Goal: Task Accomplishment & Management: Complete application form

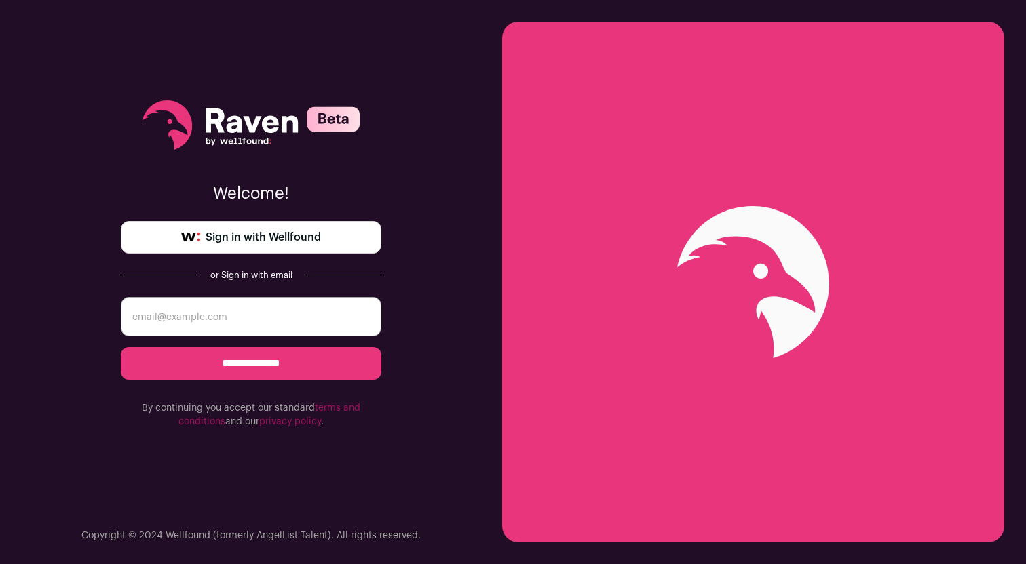
click at [267, 240] on span "Sign in with Wellfound" at bounding box center [263, 237] width 115 height 16
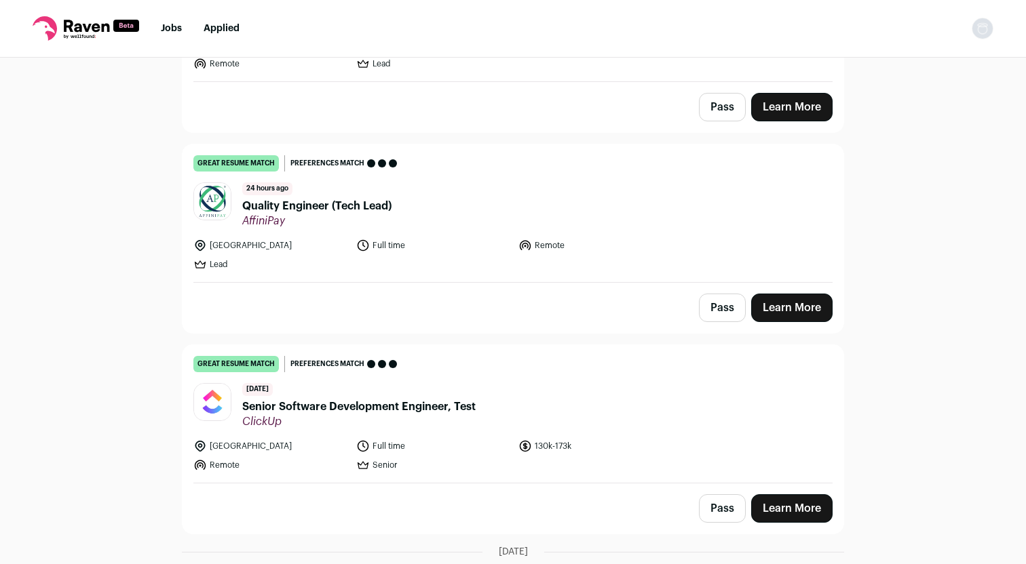
scroll to position [291, 0]
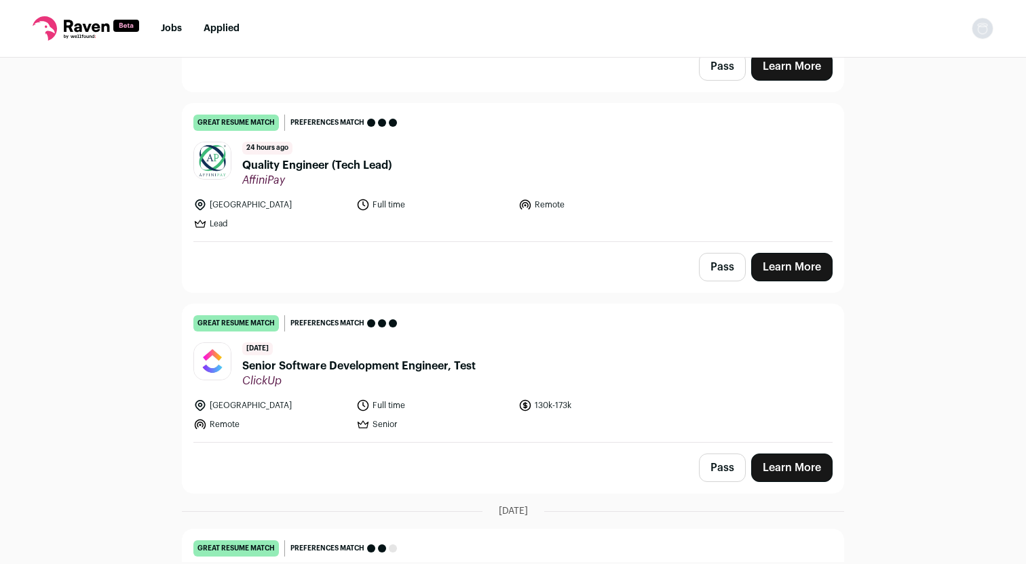
click at [786, 474] on link "Learn More" at bounding box center [791, 468] width 81 height 28
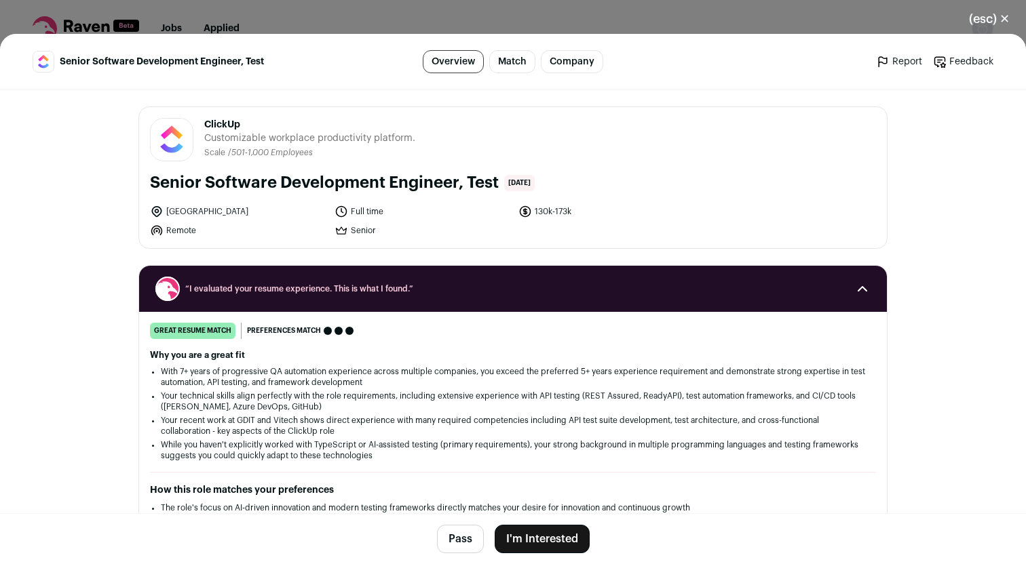
click at [549, 547] on button "I'm Interested" at bounding box center [542, 539] width 95 height 28
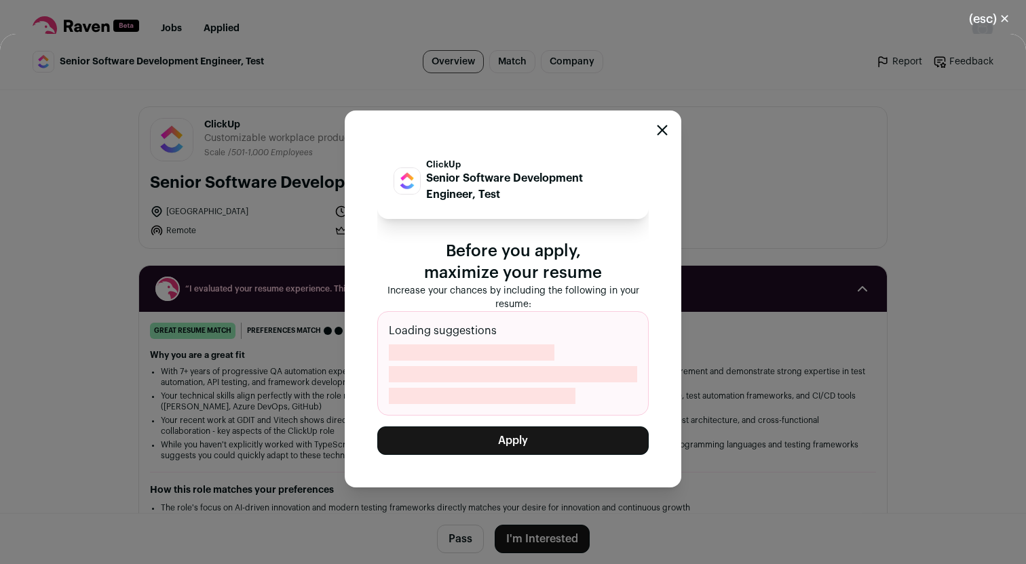
click at [524, 444] on button "Apply" at bounding box center [512, 441] width 271 height 28
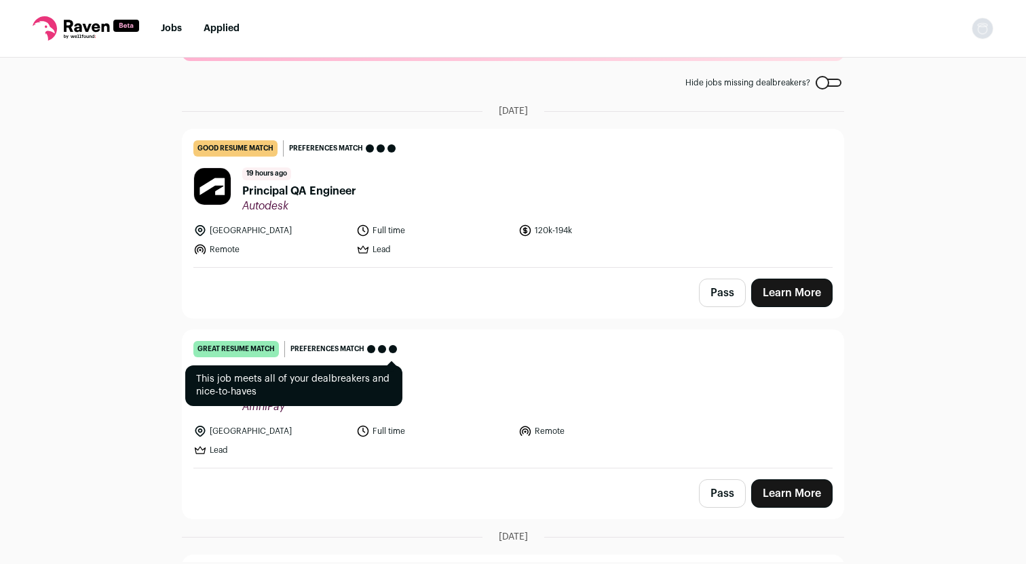
scroll to position [33, 0]
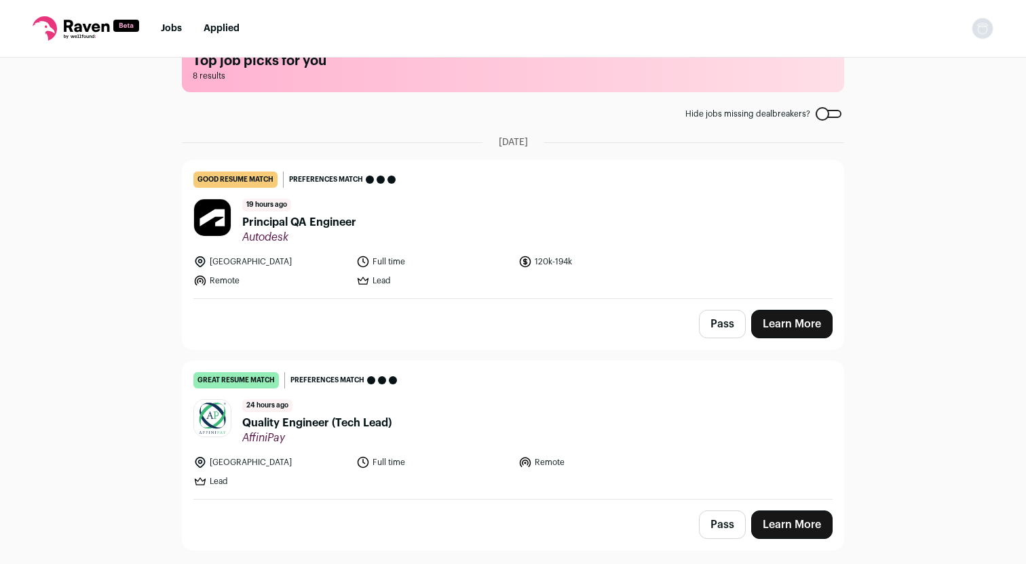
click at [775, 320] on link "Learn More" at bounding box center [791, 324] width 81 height 28
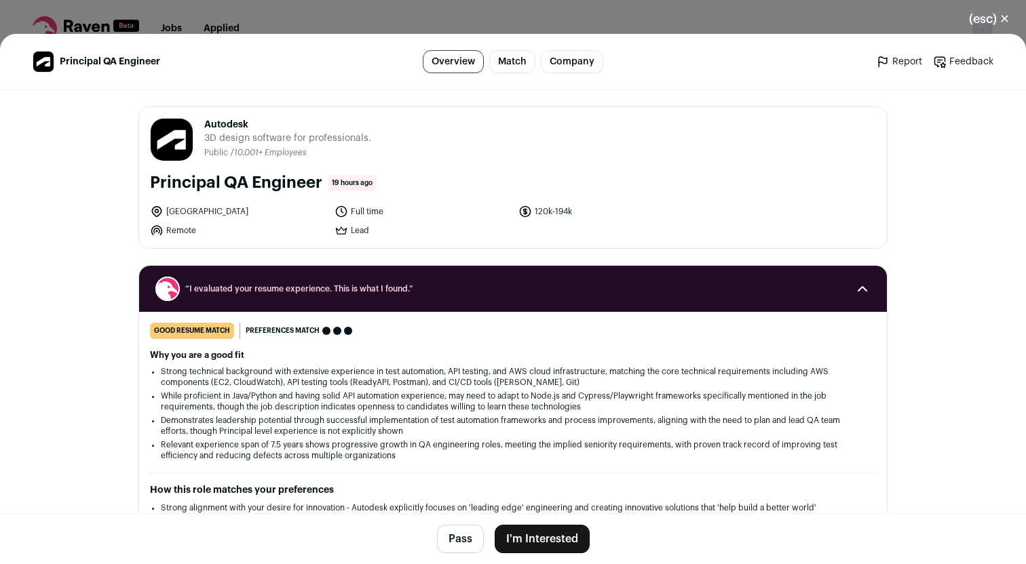
click at [545, 540] on button "I'm Interested" at bounding box center [542, 539] width 95 height 28
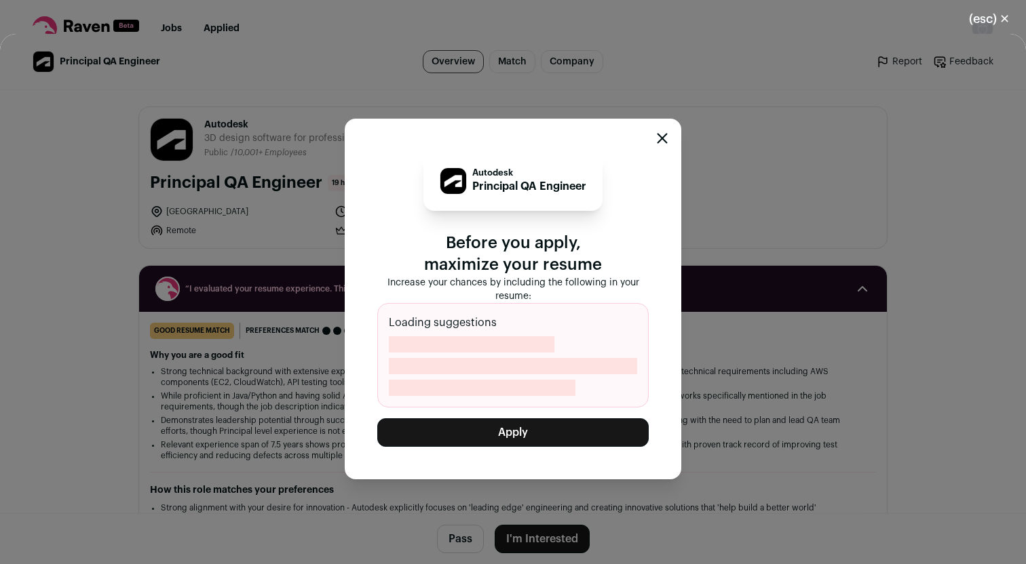
click at [511, 440] on button "Apply" at bounding box center [512, 433] width 271 height 28
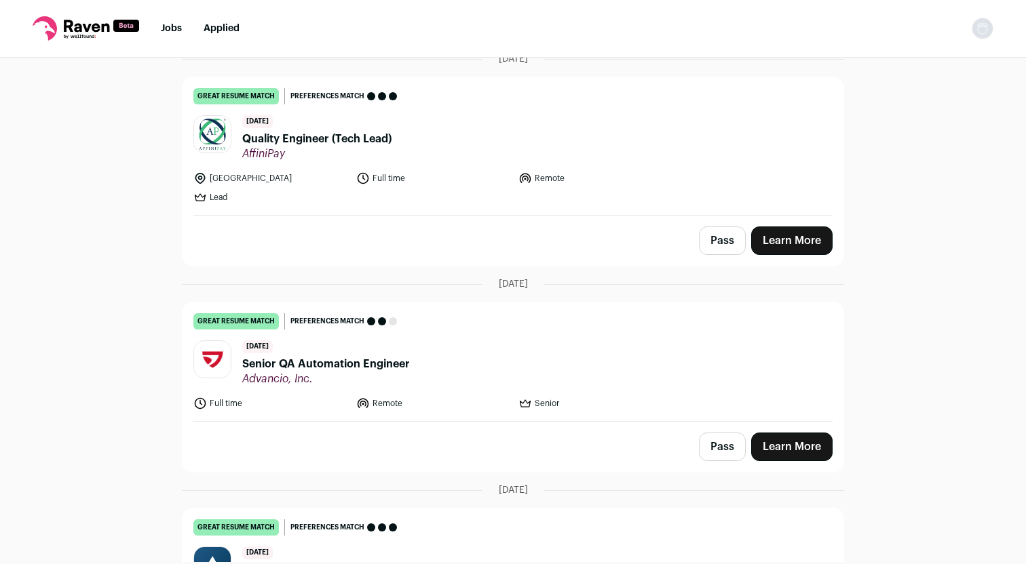
scroll to position [145, 0]
